Goal: Information Seeking & Learning: Learn about a topic

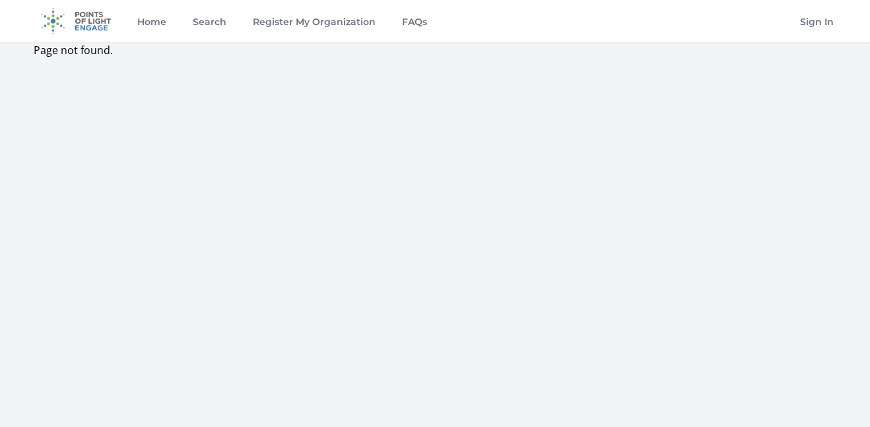
click at [48, 34] on img at bounding box center [76, 21] width 85 height 42
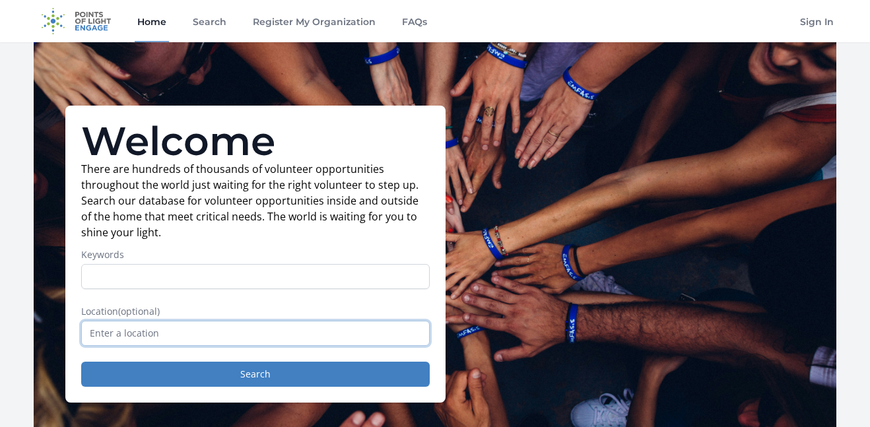
click at [108, 328] on input "text" at bounding box center [255, 333] width 348 height 25
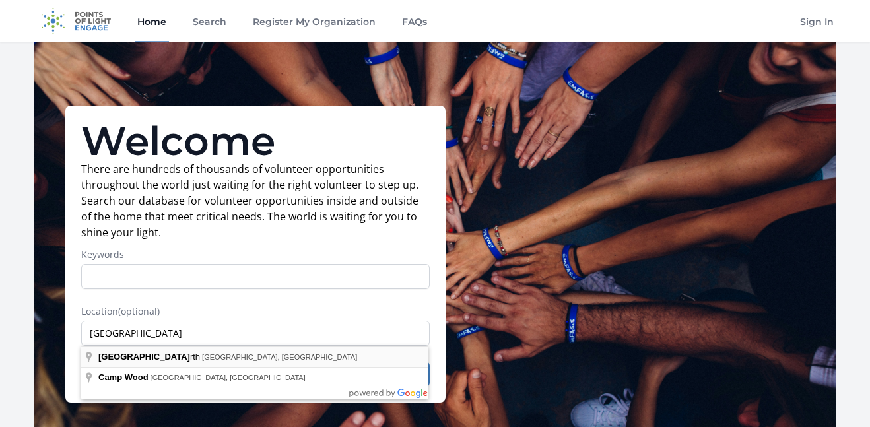
type input "[GEOGRAPHIC_DATA], [GEOGRAPHIC_DATA], [GEOGRAPHIC_DATA]"
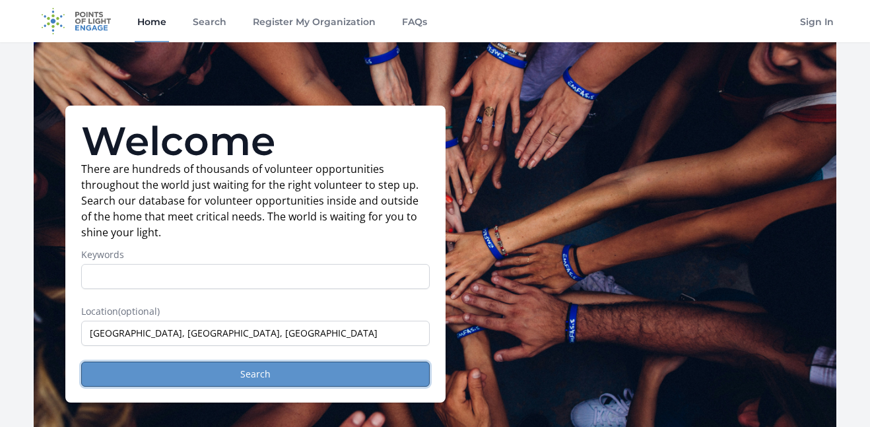
click at [170, 371] on button "Search" at bounding box center [255, 374] width 348 height 25
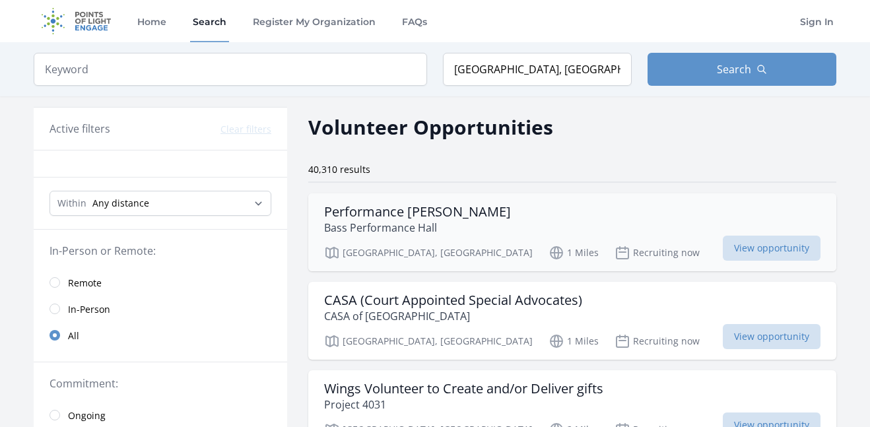
click at [575, 216] on div "Performance Usher Bass Performance Hall" at bounding box center [572, 220] width 496 height 32
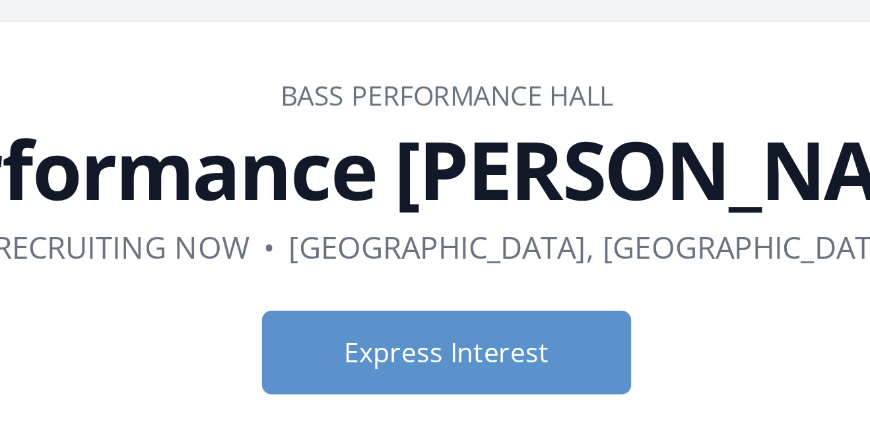
click at [565, 82] on dd "Bass Performance Hall" at bounding box center [435, 87] width 644 height 16
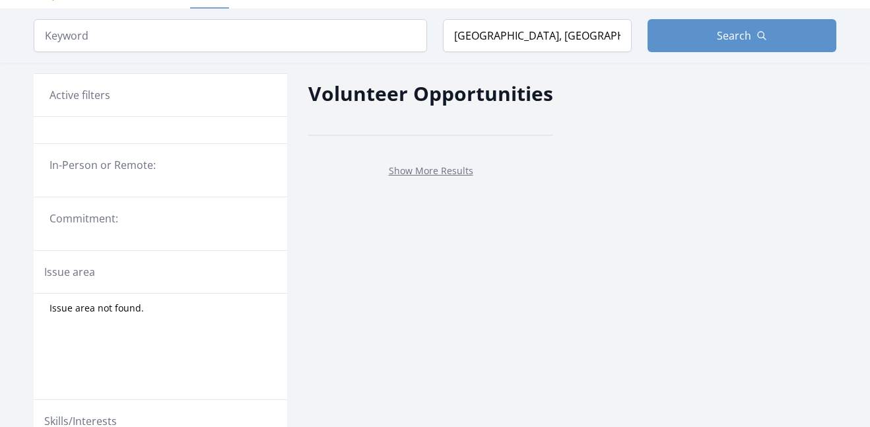
scroll to position [34, 0]
click at [424, 172] on link "Show More Results" at bounding box center [431, 170] width 84 height 13
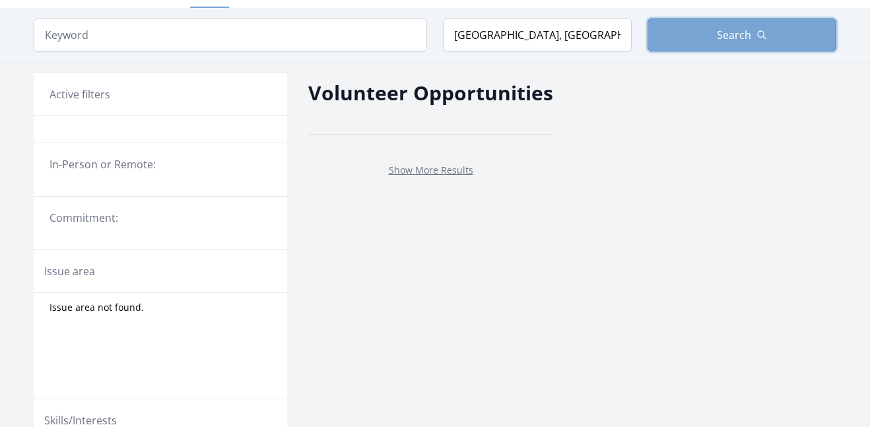
click at [695, 34] on button "Search" at bounding box center [741, 34] width 189 height 33
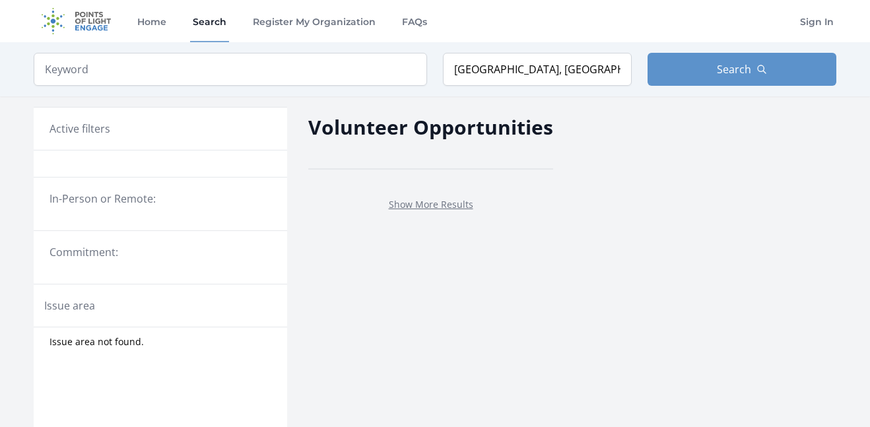
click at [76, 18] on img at bounding box center [76, 21] width 85 height 42
click at [165, 22] on link "Home" at bounding box center [152, 21] width 34 height 42
